Goal: Information Seeking & Learning: Check status

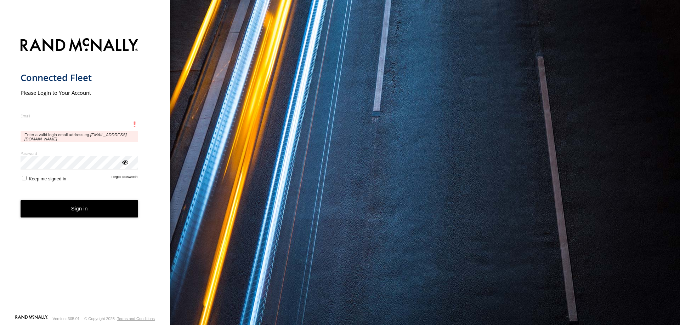
type input "**********"
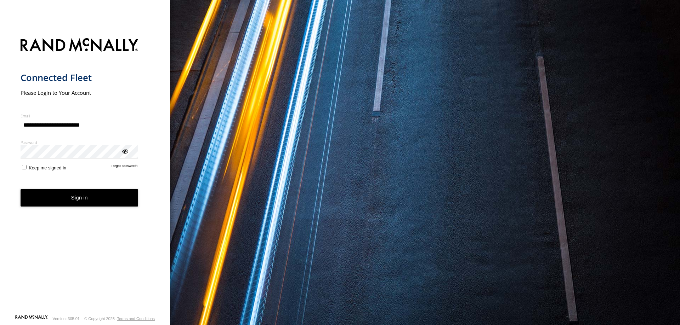
click at [84, 202] on button "Sign in" at bounding box center [80, 197] width 118 height 17
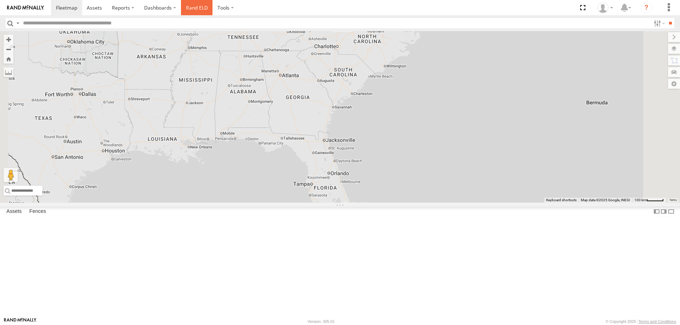
click at [192, 14] on link "Rand ELD" at bounding box center [197, 7] width 32 height 15
click at [0, 0] on span at bounding box center [0, 0] width 0 height 0
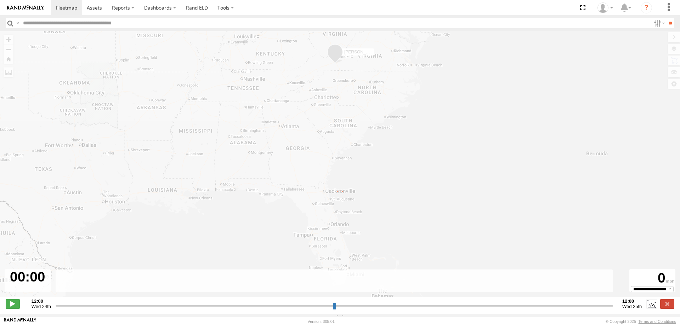
type input "**********"
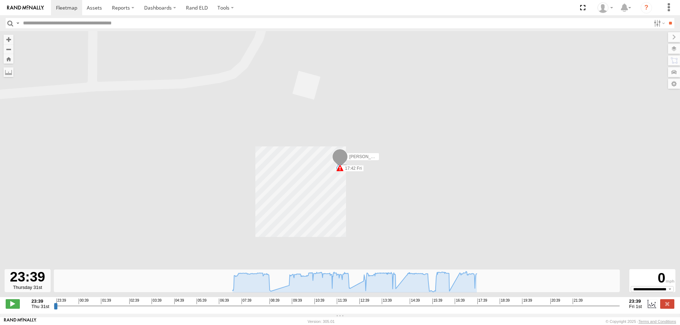
click at [343, 174] on div "[PERSON_NAME] 09:08 Fri 12:13 Fri 16:32 Fri 17:42 Fri 09:08 Fri 09:08 Fri 12:13…" at bounding box center [340, 168] width 680 height 274
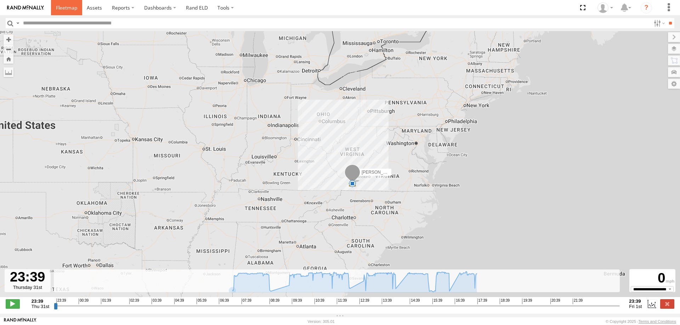
click at [62, 8] on span at bounding box center [66, 7] width 21 height 7
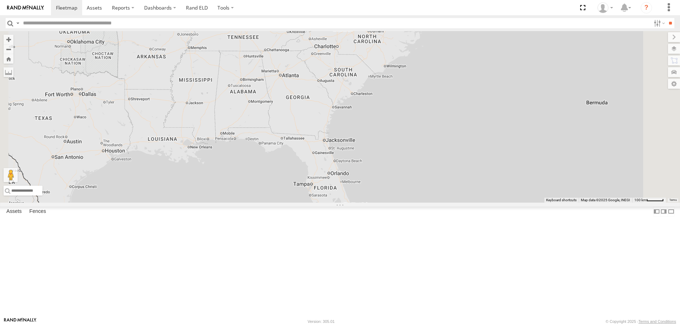
click at [0, 0] on link at bounding box center [0, 0] width 0 height 0
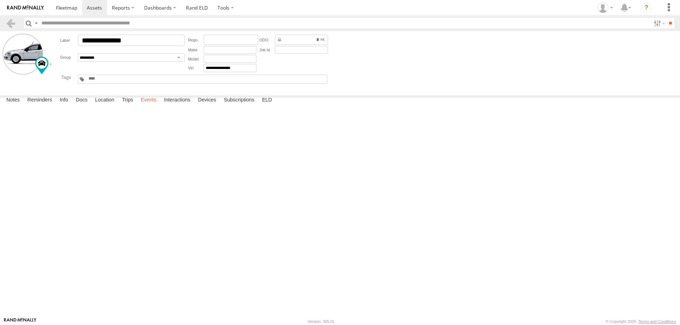
click at [149, 105] on label "Events" at bounding box center [148, 101] width 23 height 10
click at [0, 0] on label "12:48:24 08/11/2025" at bounding box center [0, 0] width 0 height 0
click at [0, 0] on label "×" at bounding box center [0, 0] width 0 height 0
